Goal: Task Accomplishment & Management: Manage account settings

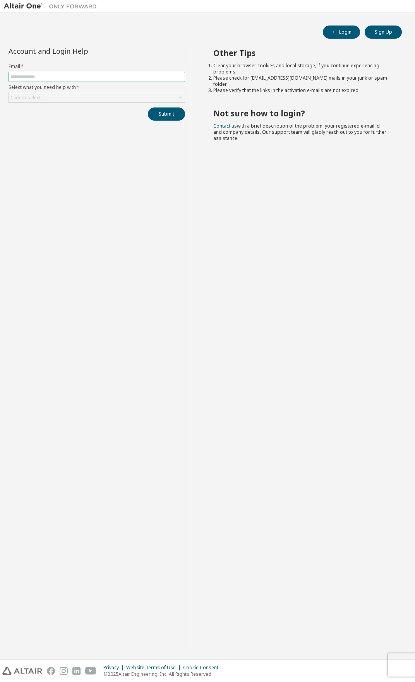
click at [49, 76] on input "text" at bounding box center [96, 77] width 172 height 6
type input "**********"
click at [80, 100] on div "Click to select" at bounding box center [97, 97] width 176 height 9
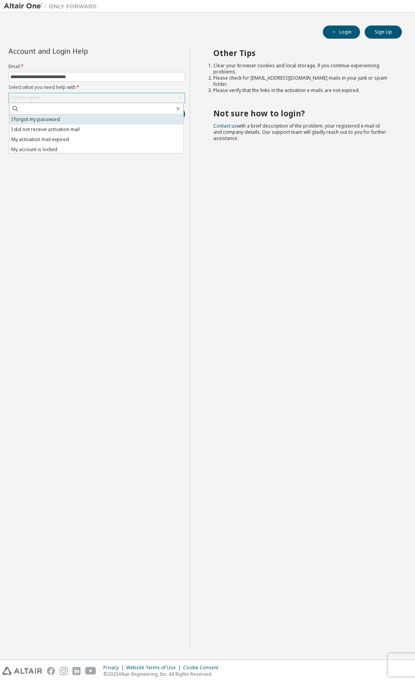
click at [71, 121] on li "I forgot my password" at bounding box center [96, 119] width 174 height 10
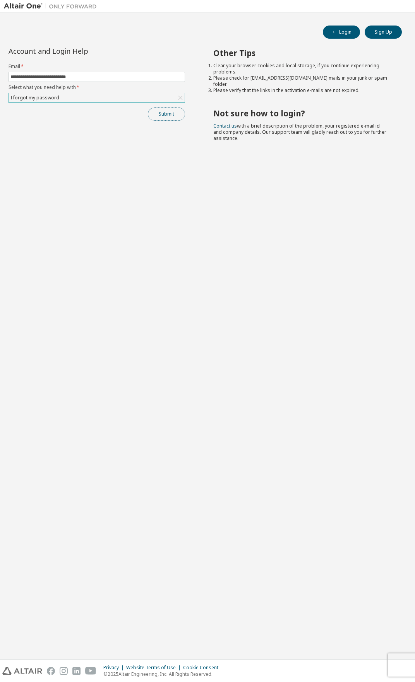
click at [166, 116] on button "Submit" at bounding box center [166, 114] width 37 height 13
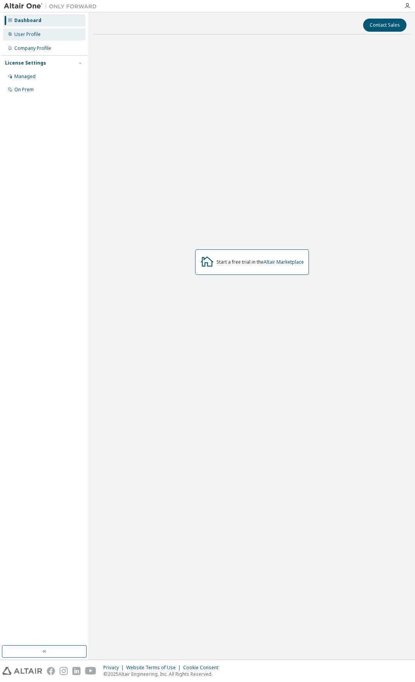
click at [34, 34] on div "User Profile" at bounding box center [27, 34] width 26 height 6
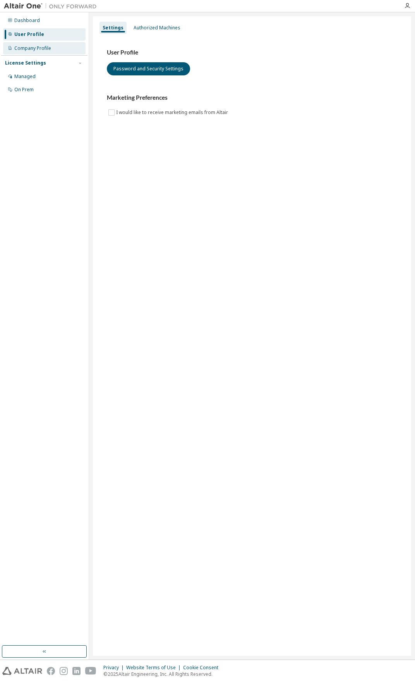
click at [38, 52] on div "Company Profile" at bounding box center [44, 48] width 82 height 12
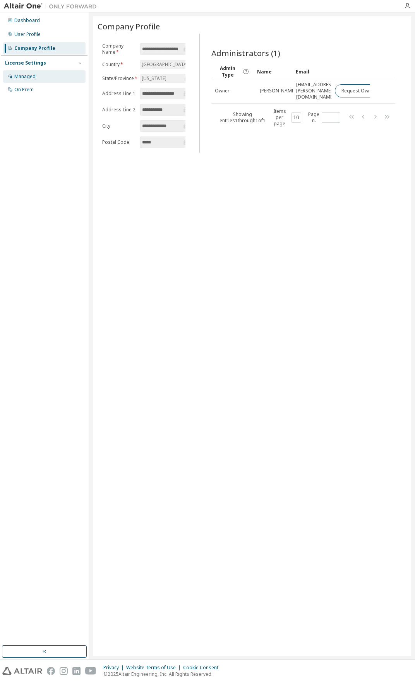
click at [56, 75] on div "Managed" at bounding box center [44, 76] width 82 height 12
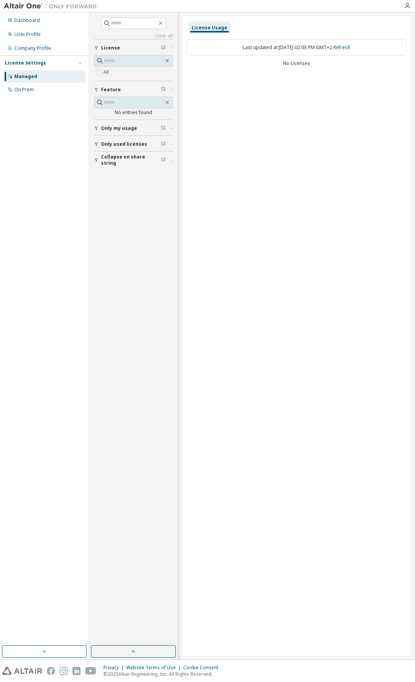
click at [130, 129] on span "Only my usage" at bounding box center [119, 128] width 36 height 6
click at [126, 167] on span "Only used licenses" at bounding box center [124, 167] width 46 height 6
click at [126, 203] on span "Collapse on share string" at bounding box center [131, 205] width 60 height 12
click at [39, 100] on div "Dashboard User Profile Company Profile License Settings Managed On Prem" at bounding box center [44, 329] width 86 height 631
click at [39, 96] on div "On Prem" at bounding box center [44, 90] width 82 height 12
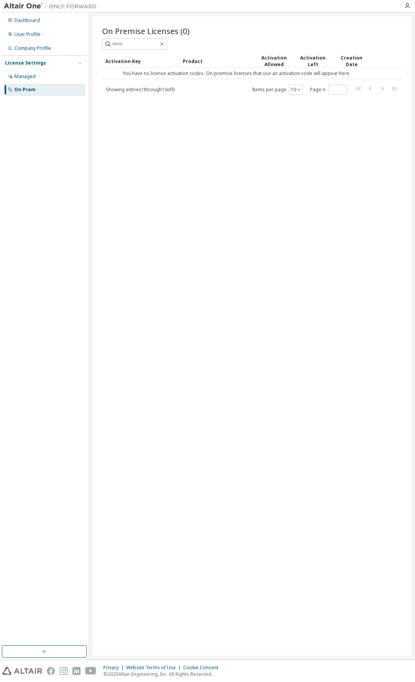
click at [38, 7] on img at bounding box center [52, 6] width 97 height 8
click at [410, 7] on div at bounding box center [406, 6] width 15 height 6
click at [408, 7] on icon "button" at bounding box center [407, 6] width 6 height 6
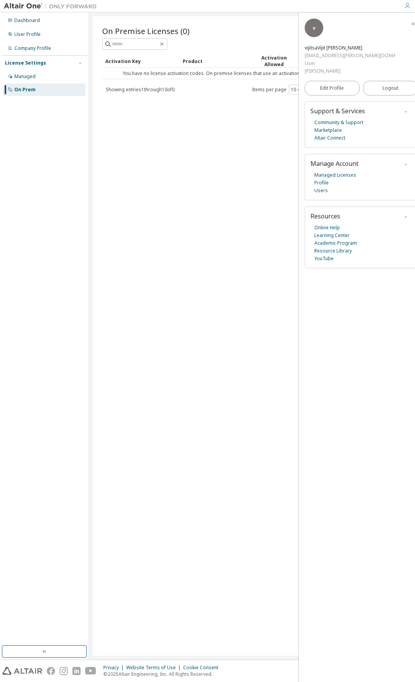
click at [410, 25] on icon "button" at bounding box center [412, 24] width 5 height 5
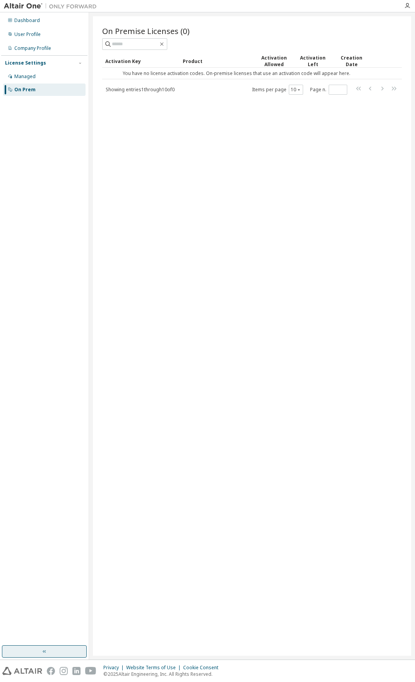
click at [29, 646] on button "button" at bounding box center [44, 651] width 85 height 12
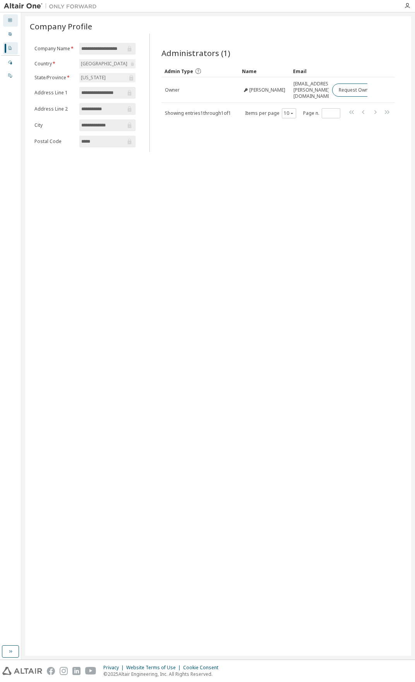
click at [15, 22] on div "Dashboard" at bounding box center [10, 20] width 15 height 12
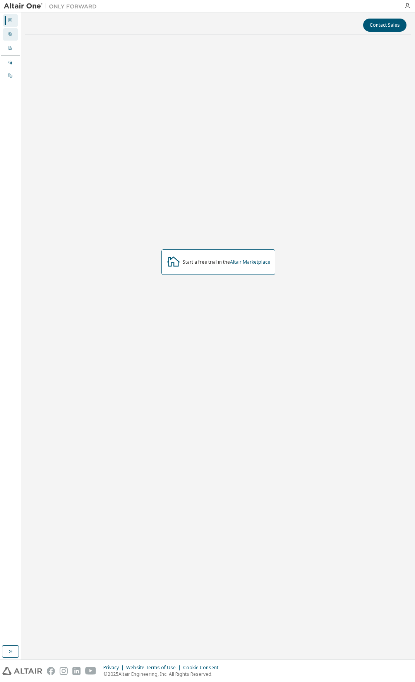
click at [12, 36] on div "User Profile" at bounding box center [10, 34] width 15 height 12
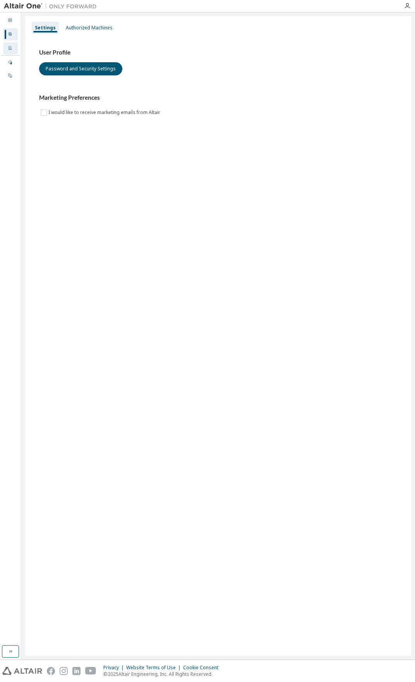
click at [10, 48] on icon at bounding box center [10, 48] width 5 height 5
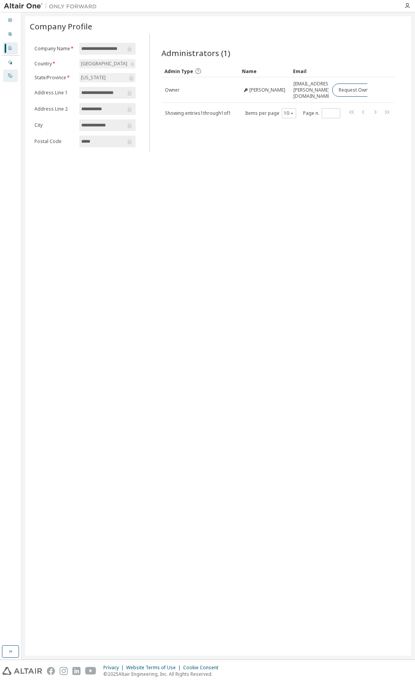
click at [10, 70] on div "On Prem" at bounding box center [10, 76] width 15 height 12
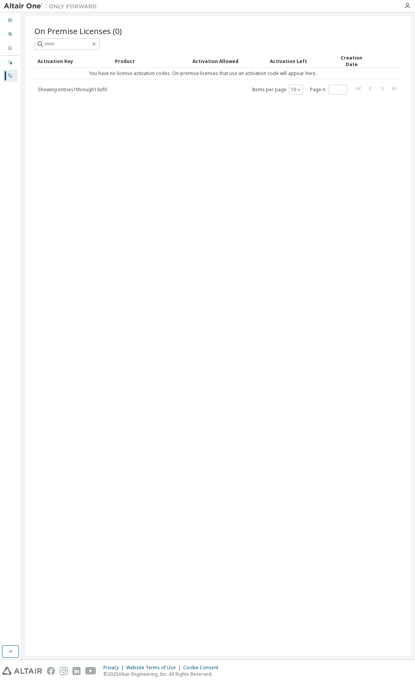
drag, startPoint x: 8, startPoint y: 645, endPoint x: 15, endPoint y: 621, distance: 25.6
click at [8, 645] on button "button" at bounding box center [10, 651] width 17 height 12
